Goal: Information Seeking & Learning: Find specific fact

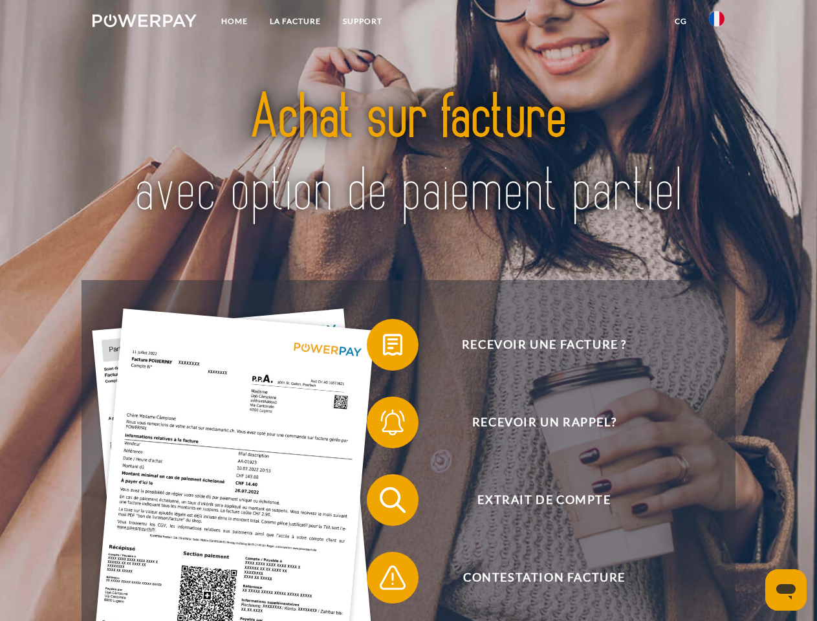
click at [144, 23] on img at bounding box center [144, 20] width 104 height 13
click at [716, 23] on img at bounding box center [717, 19] width 16 height 16
click at [680, 21] on link "CG" at bounding box center [680, 21] width 34 height 23
click at [383, 347] on span at bounding box center [373, 344] width 65 height 65
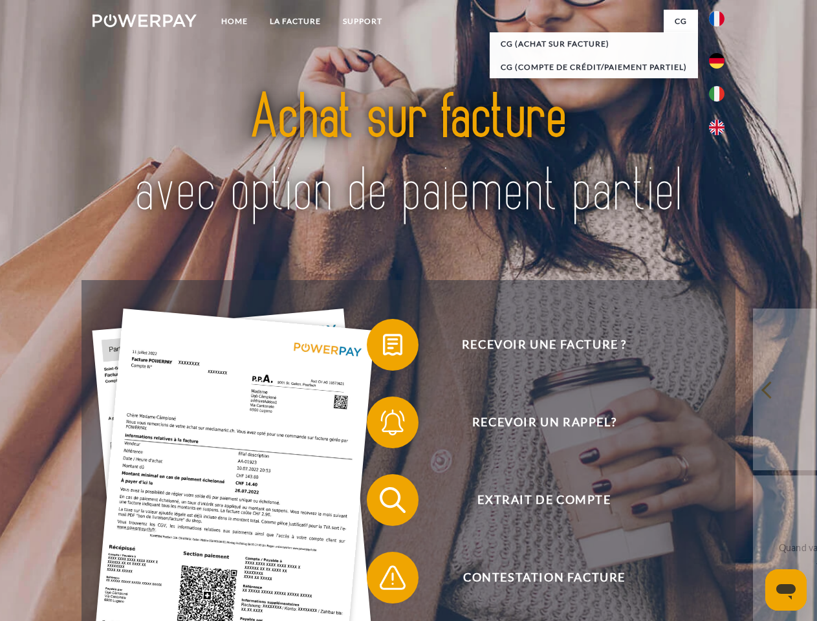
click at [383, 425] on span at bounding box center [373, 422] width 65 height 65
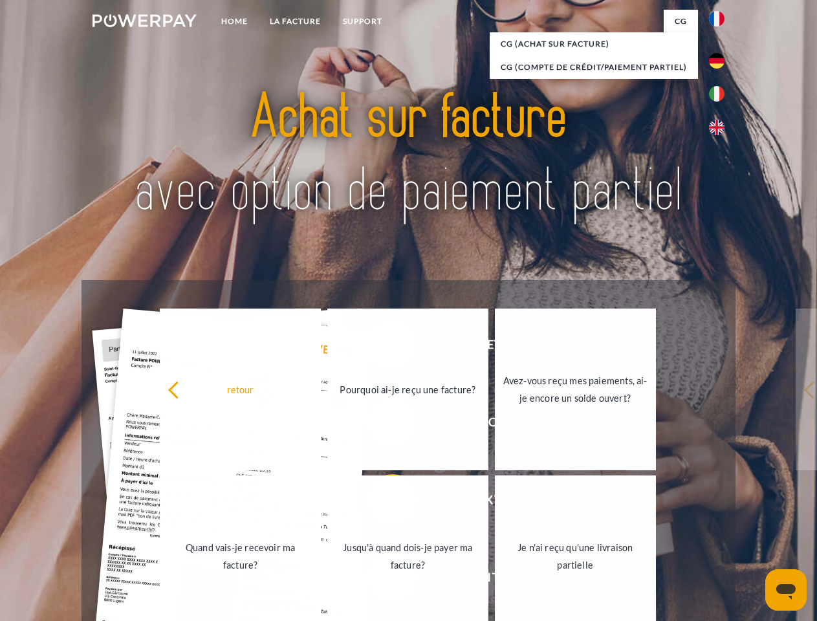
click at [383, 502] on link "Jusqu'à quand dois-je payer ma facture?" at bounding box center [407, 556] width 161 height 162
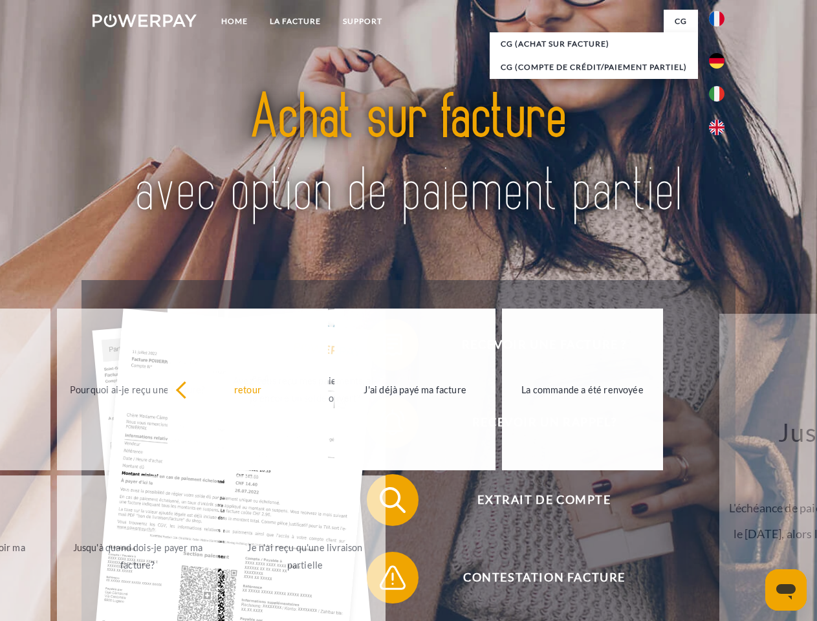
click at [383, 580] on span at bounding box center [373, 577] width 65 height 65
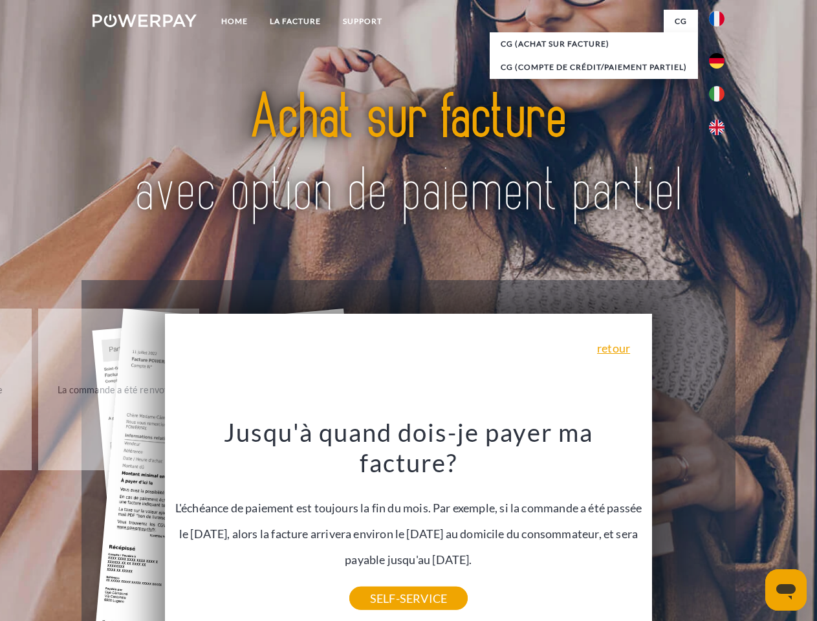
click at [786, 590] on icon "Ouvrir la fenêtre de messagerie" at bounding box center [785, 592] width 19 height 16
